Goal: Information Seeking & Learning: Learn about a topic

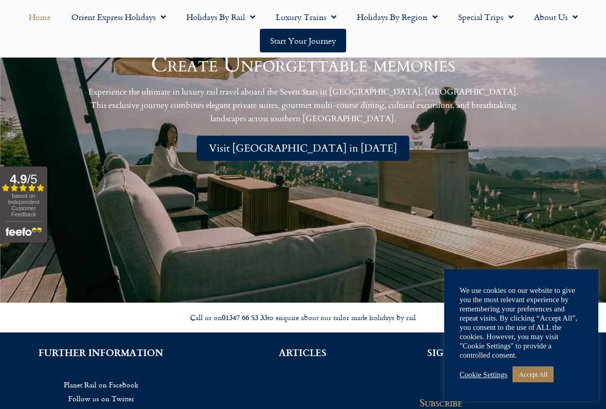
scroll to position [2113, 0]
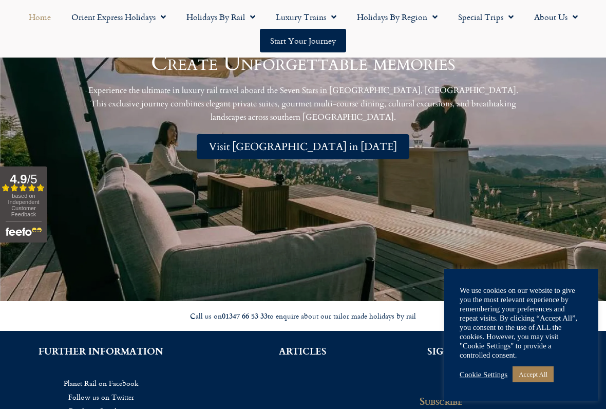
click at [546, 338] on link "Accept All" at bounding box center [533, 374] width 41 height 16
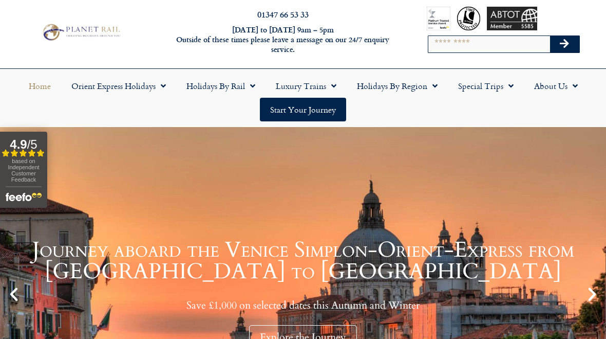
scroll to position [0, 0]
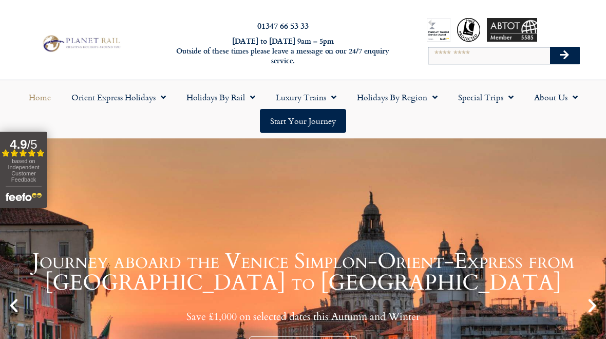
click at [432, 98] on span "Menu" at bounding box center [432, 97] width 10 height 18
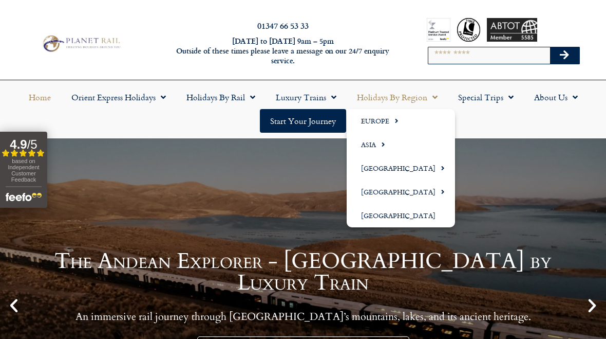
click at [396, 119] on span "Menu" at bounding box center [393, 120] width 9 height 17
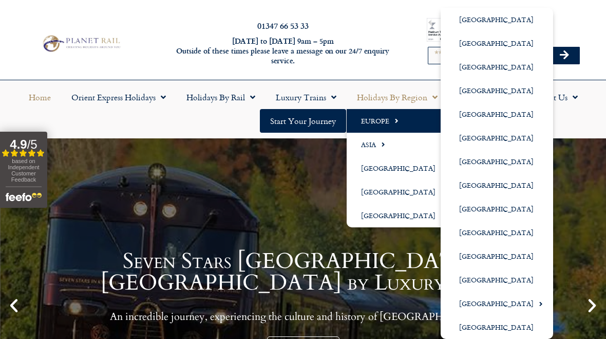
click at [507, 302] on link "[GEOGRAPHIC_DATA]" at bounding box center [497, 303] width 113 height 24
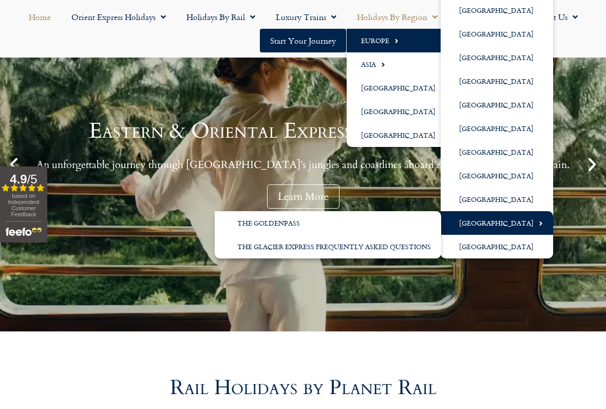
scroll to position [155, 0]
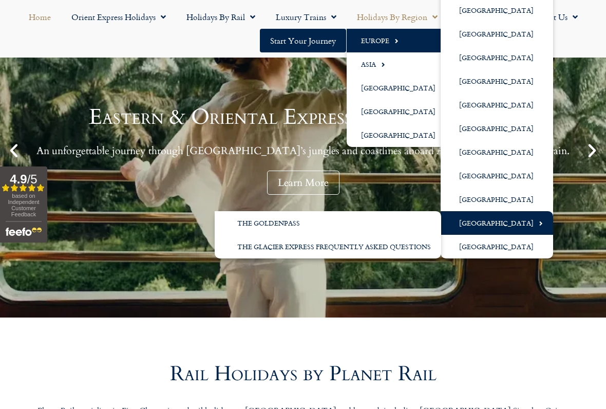
click at [503, 250] on link "[GEOGRAPHIC_DATA]" at bounding box center [497, 247] width 113 height 24
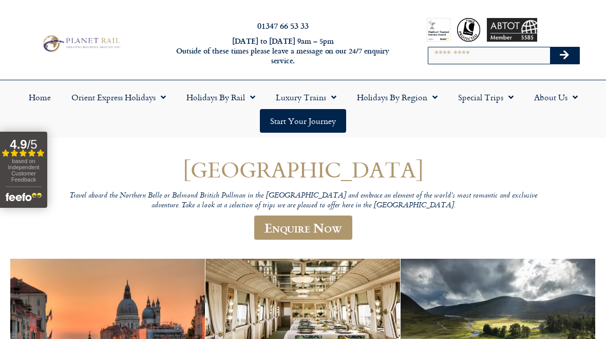
click at [515, 100] on link "Special Trips" at bounding box center [486, 97] width 76 height 24
click at [499, 119] on link "Latest Experiences" at bounding box center [498, 121] width 100 height 24
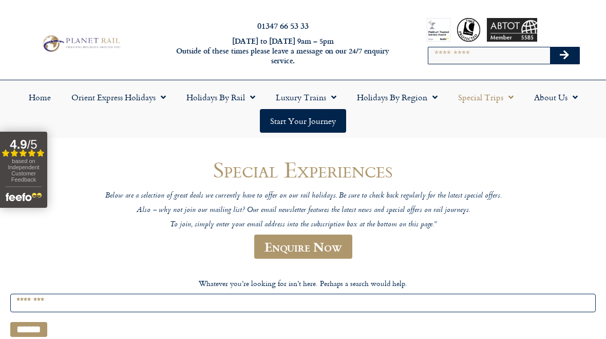
click at [245, 99] on link "Holidays by Rail" at bounding box center [220, 97] width 89 height 24
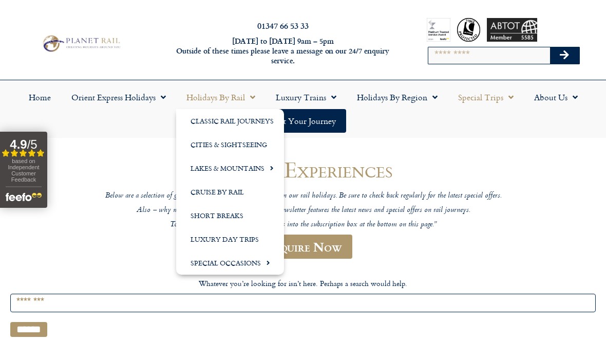
click at [439, 107] on link "Holidays by Region" at bounding box center [397, 97] width 101 height 24
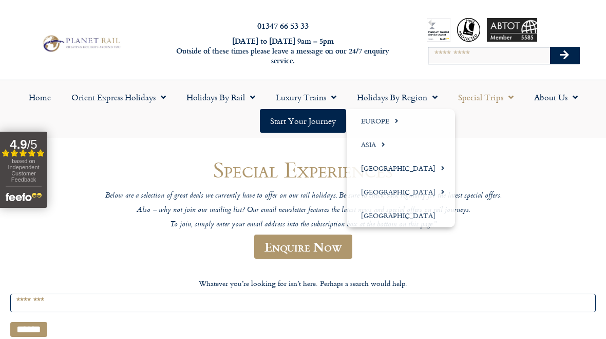
click at [426, 97] on link "Holidays by Region" at bounding box center [397, 97] width 101 height 24
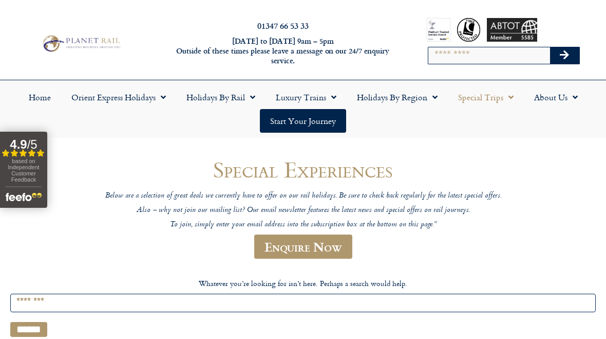
click at [428, 100] on span "Menu" at bounding box center [432, 97] width 10 height 18
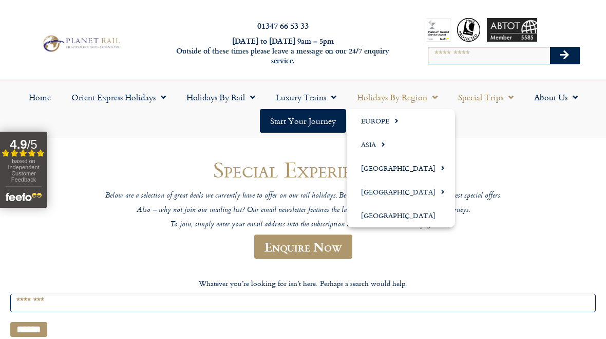
click at [395, 120] on span "Menu" at bounding box center [393, 120] width 9 height 17
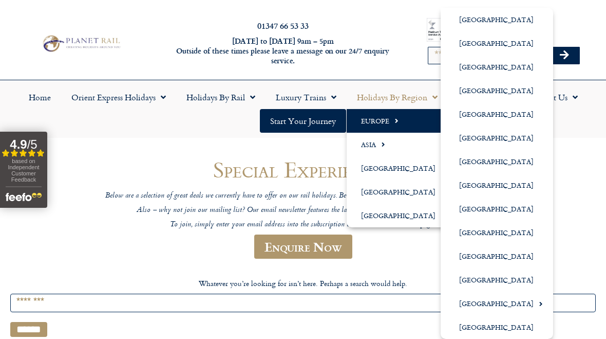
click at [534, 303] on span "Menu" at bounding box center [538, 303] width 9 height 17
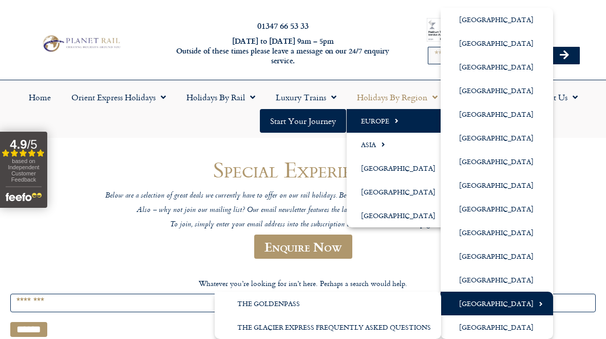
click at [285, 303] on link "The GoldenPass" at bounding box center [328, 303] width 227 height 24
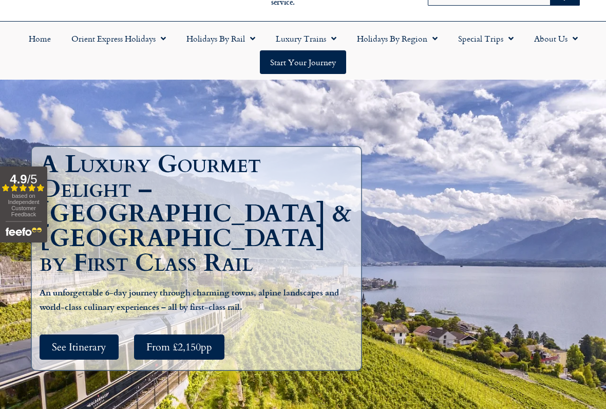
scroll to position [66, 0]
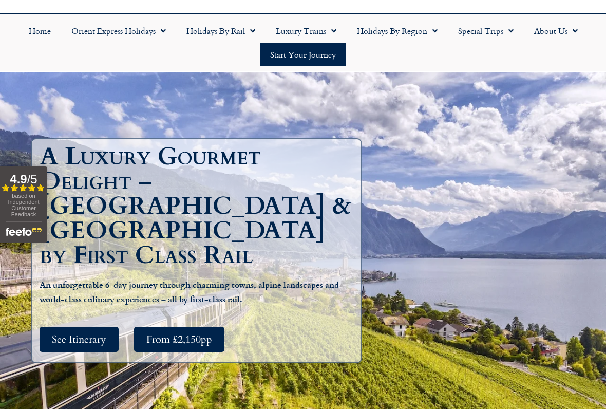
click at [87, 333] on span "See Itinerary" at bounding box center [79, 339] width 54 height 13
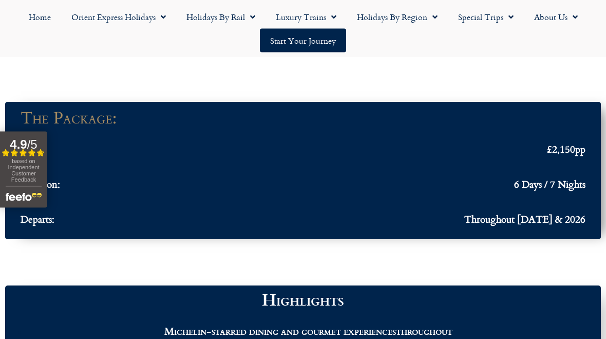
scroll to position [1476, 0]
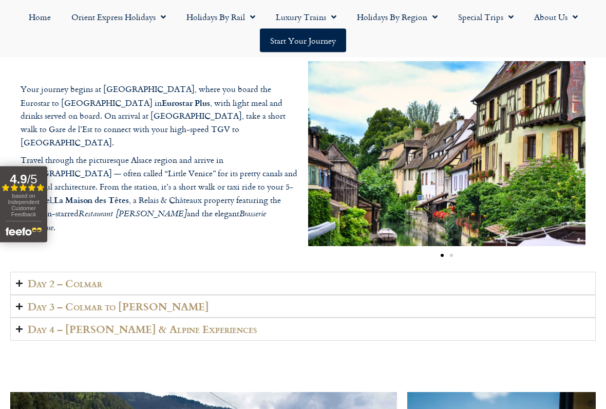
click at [278, 287] on summary "Day 2 – Colmar" at bounding box center [303, 283] width 586 height 23
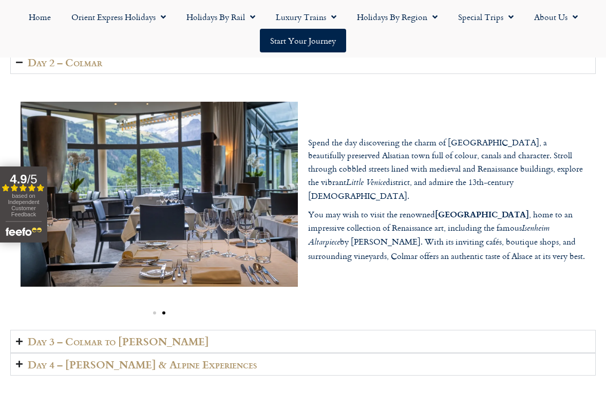
click at [165, 338] on summary "Day 3 – Colmar to Lenk" at bounding box center [303, 341] width 586 height 23
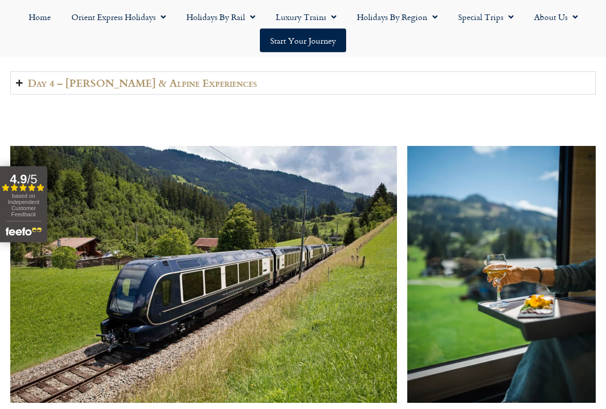
scroll to position [1752, 0]
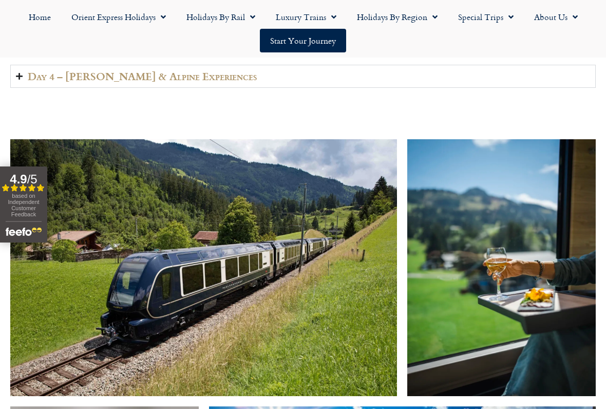
click at [190, 76] on h2 "Day 4 – Lenk & Alpine Experiences" at bounding box center [142, 76] width 229 height 12
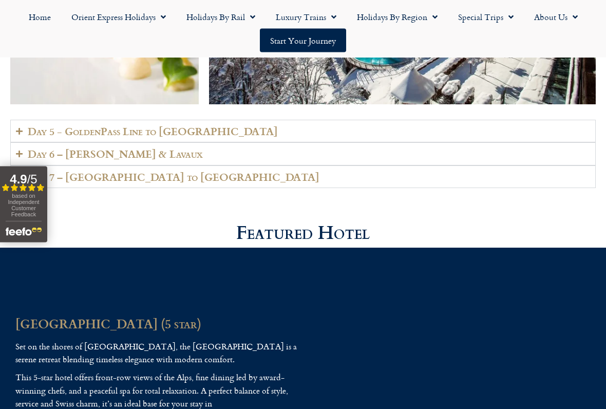
scroll to position [2329, 0]
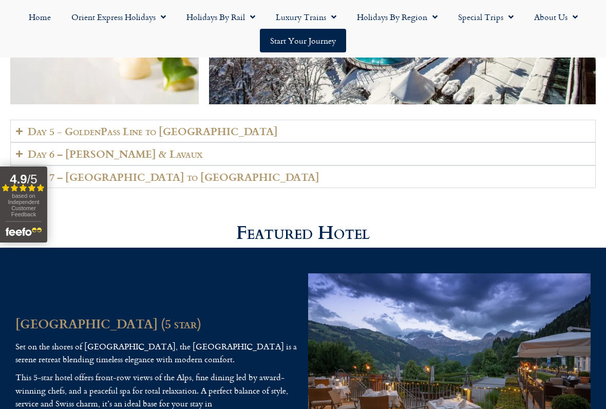
click at [225, 120] on summary "Day 5 - GoldenPass Line to Vevey" at bounding box center [303, 131] width 586 height 23
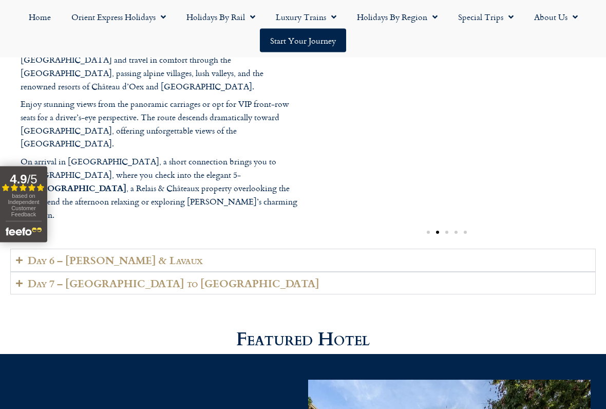
scroll to position [2467, 0]
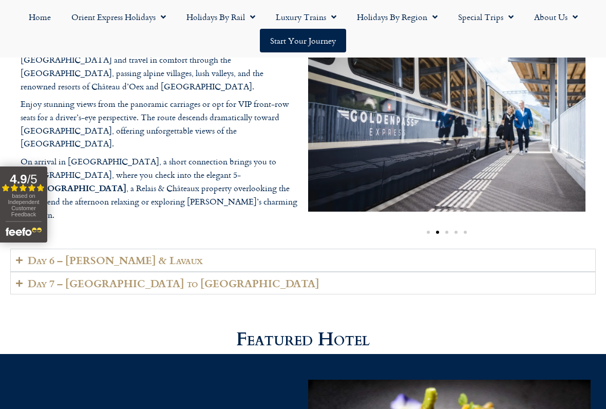
click at [179, 249] on summary "Day 6 – Vevey & Lavaux" at bounding box center [303, 260] width 586 height 23
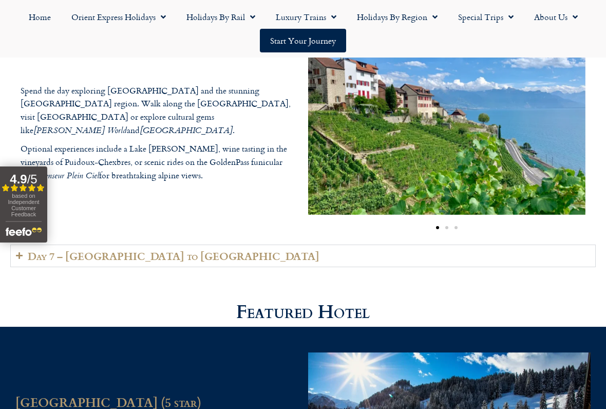
click at [199, 245] on summary "Day 7 – Vevey to London" at bounding box center [303, 256] width 586 height 23
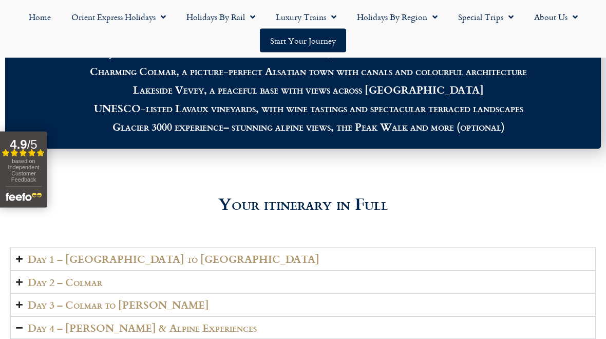
scroll to position [1190, 0]
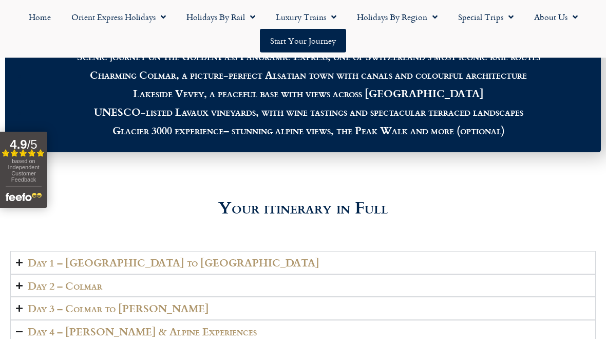
click at [160, 261] on summary "Day 1 – London to Colmar" at bounding box center [303, 262] width 586 height 23
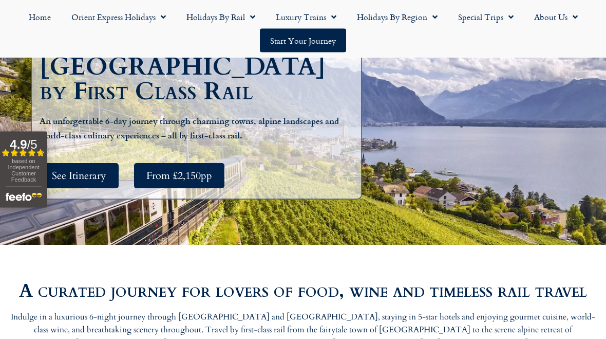
scroll to position [0, 0]
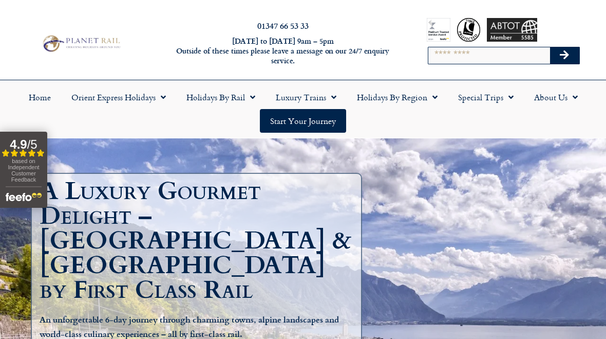
click at [327, 100] on span "Menu" at bounding box center [331, 97] width 10 height 18
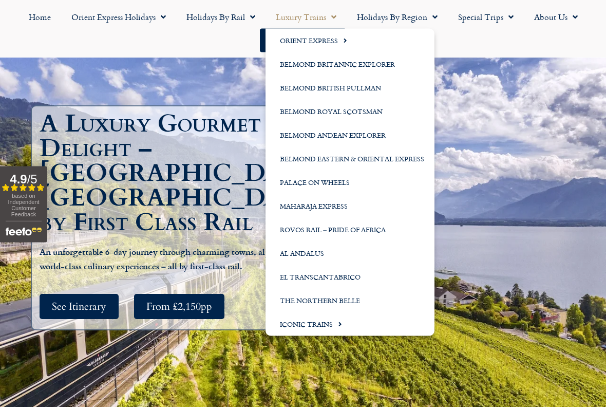
scroll to position [100, 0]
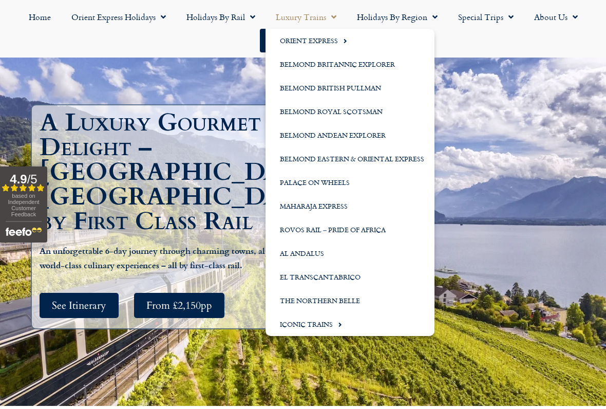
click at [381, 229] on link "Rovos Rail – Pride of Africa" at bounding box center [350, 230] width 169 height 24
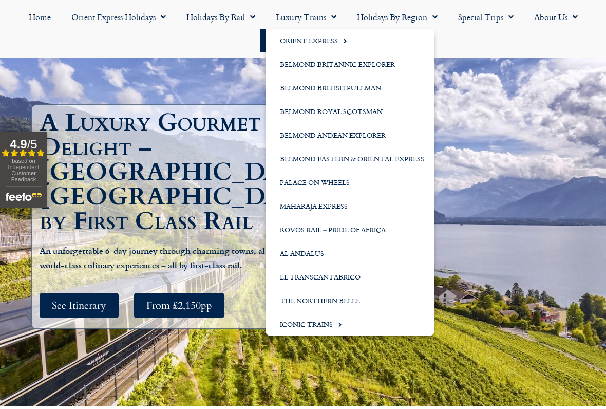
click at [387, 218] on link "Rovos Rail – Pride of Africa" at bounding box center [350, 230] width 169 height 24
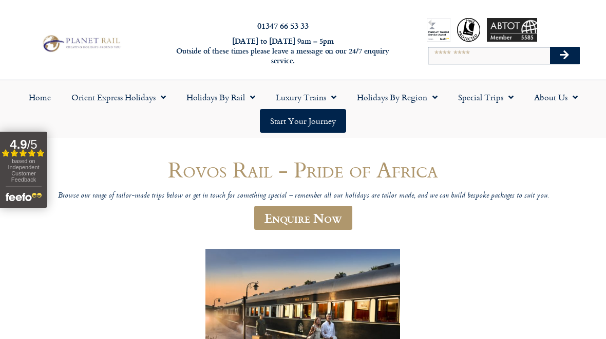
click at [39, 100] on link "Home" at bounding box center [39, 97] width 43 height 24
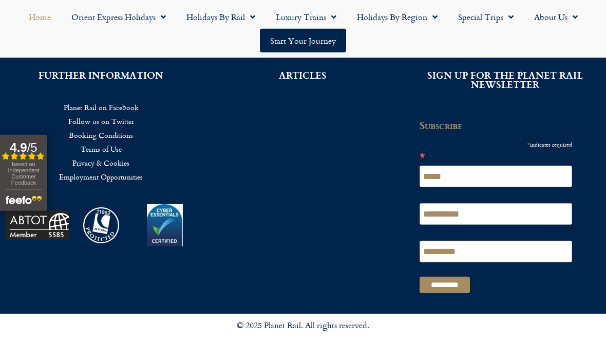
scroll to position [2395, 0]
